Goal: Transaction & Acquisition: Purchase product/service

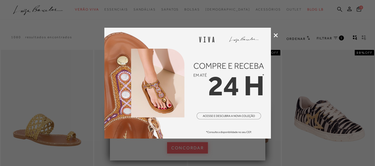
click at [275, 38] on div at bounding box center [187, 83] width 375 height 166
click at [276, 35] on icon at bounding box center [276, 35] width 4 height 4
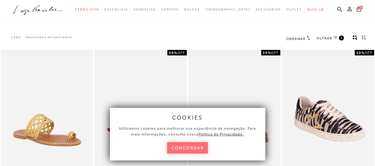
click at [188, 147] on button "concordar" at bounding box center [187, 148] width 41 height 11
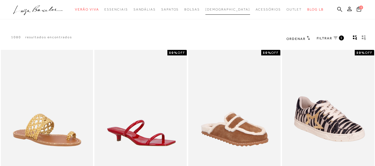
click at [230, 8] on span "[DEMOGRAPHIC_DATA]" at bounding box center [228, 10] width 45 height 4
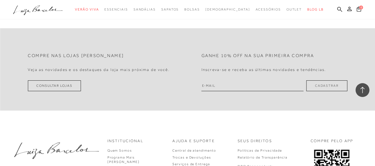
scroll to position [1034, 0]
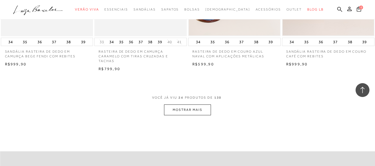
click at [194, 105] on button "MOSTRAR MAIS" at bounding box center [187, 110] width 47 height 11
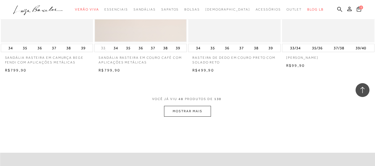
scroll to position [2113, 0]
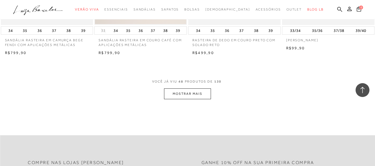
click at [203, 89] on button "MOSTRAR MAIS" at bounding box center [187, 94] width 47 height 11
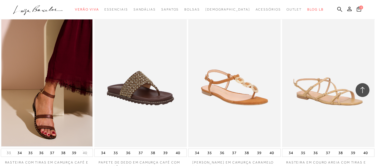
scroll to position [3052, 0]
